Goal: Check status

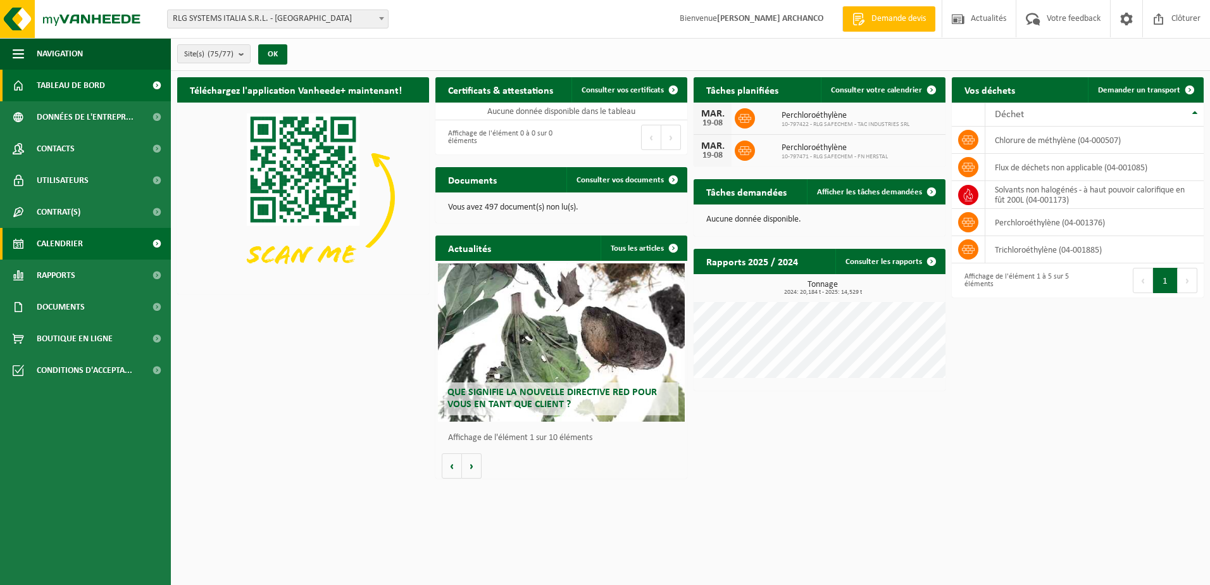
click at [75, 247] on span "Calendrier" at bounding box center [60, 244] width 46 height 32
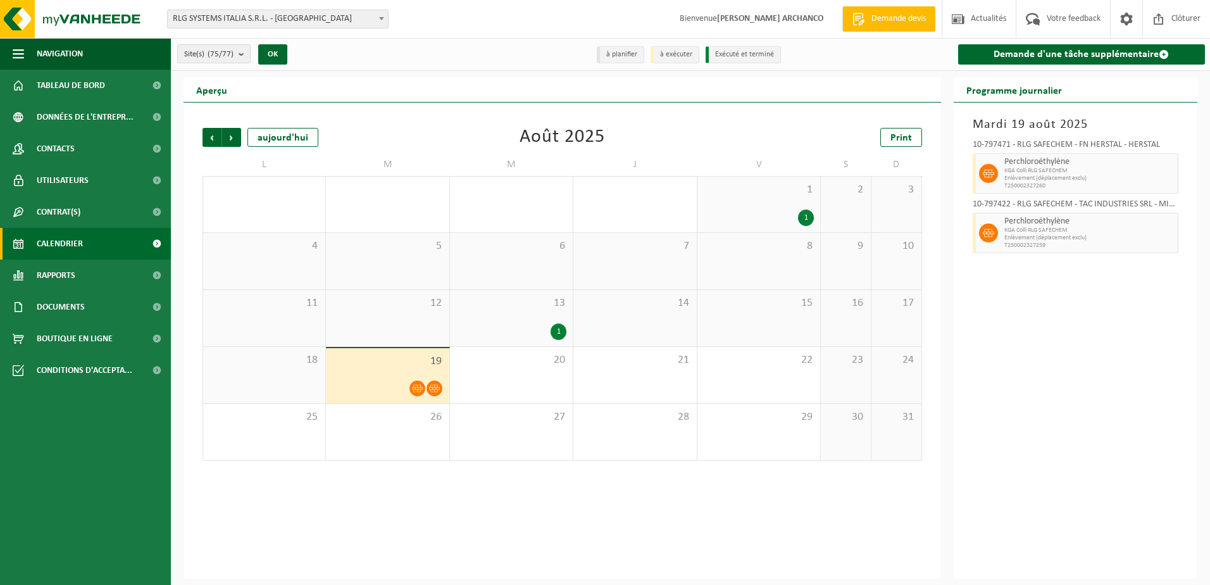
click at [551, 312] on div "13 1" at bounding box center [511, 318] width 123 height 56
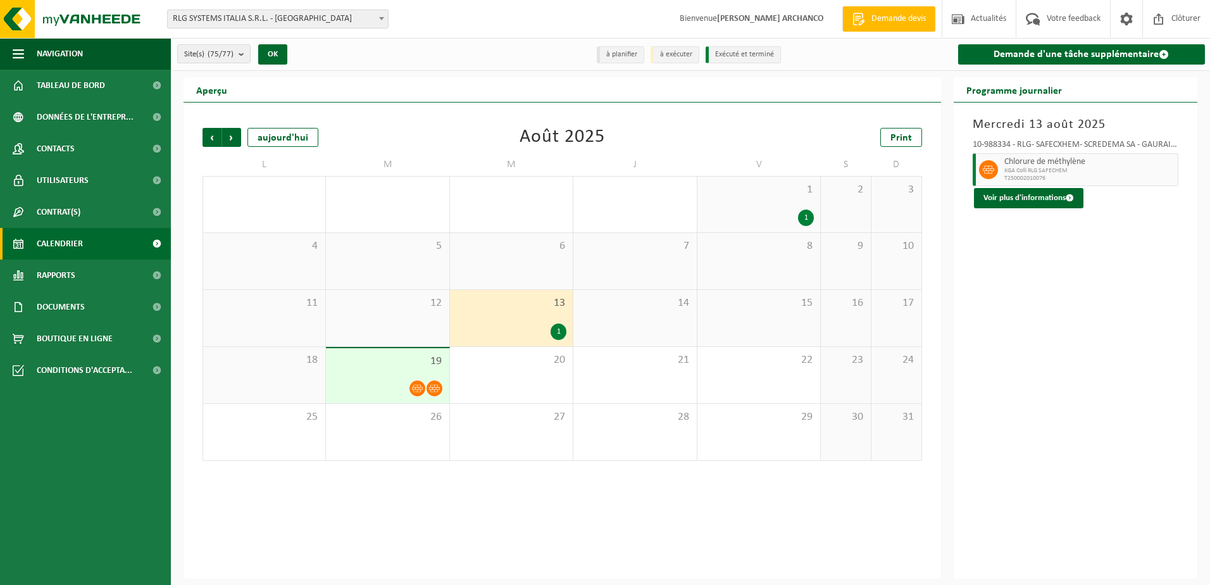
click at [391, 362] on span "19" at bounding box center [387, 361] width 110 height 14
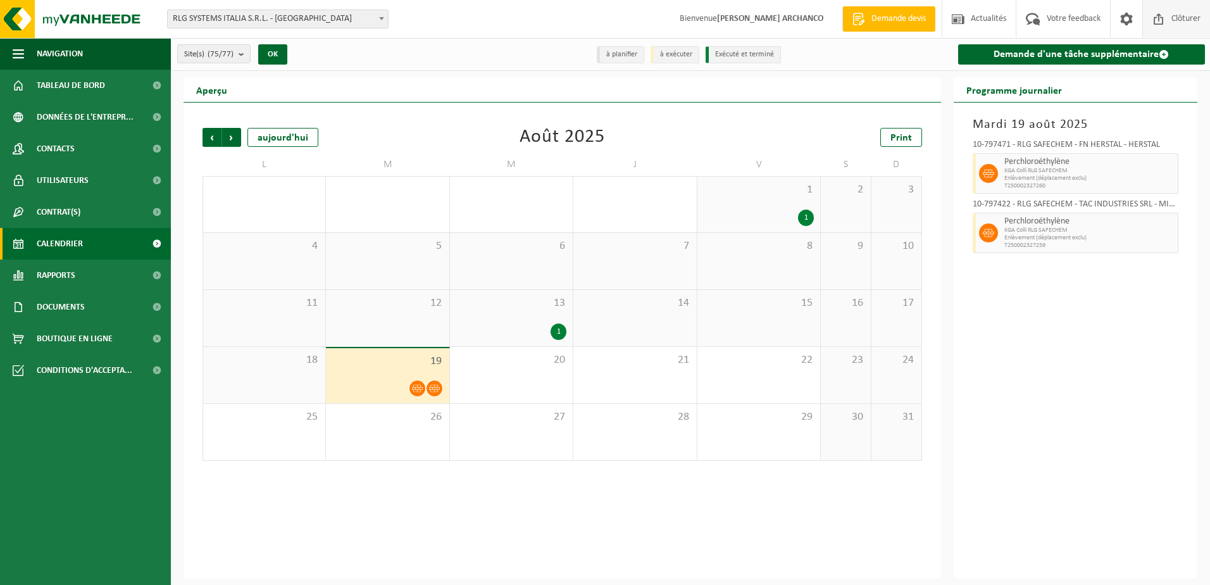
click at [1170, 16] on span "Clôturer" at bounding box center [1185, 18] width 35 height 37
